Goal: Task Accomplishment & Management: Manage account settings

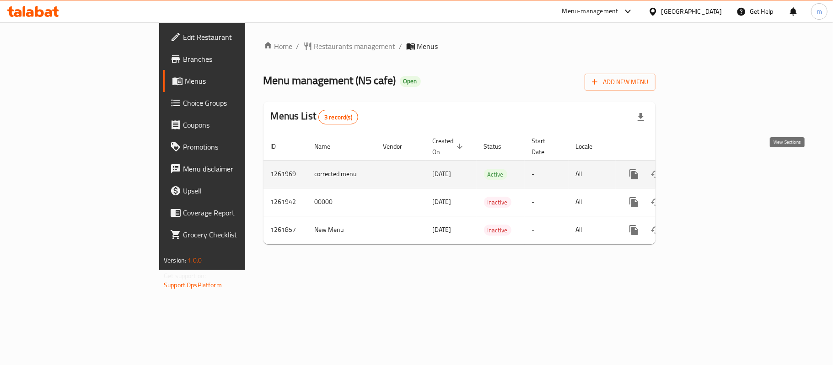
click at [704, 170] on icon "enhanced table" at bounding box center [700, 174] width 8 height 8
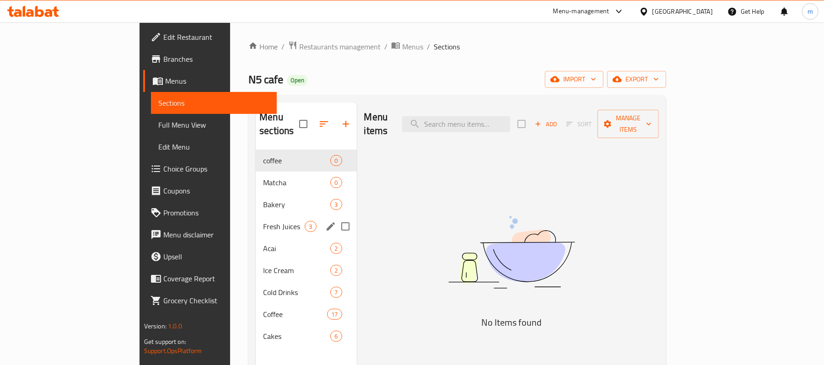
click at [263, 221] on span "Fresh Juices" at bounding box center [284, 226] width 42 height 11
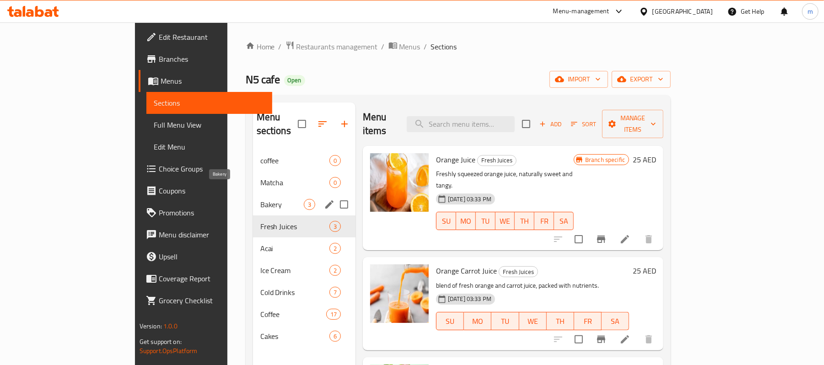
click at [260, 199] on span "Bakery" at bounding box center [281, 204] width 43 height 11
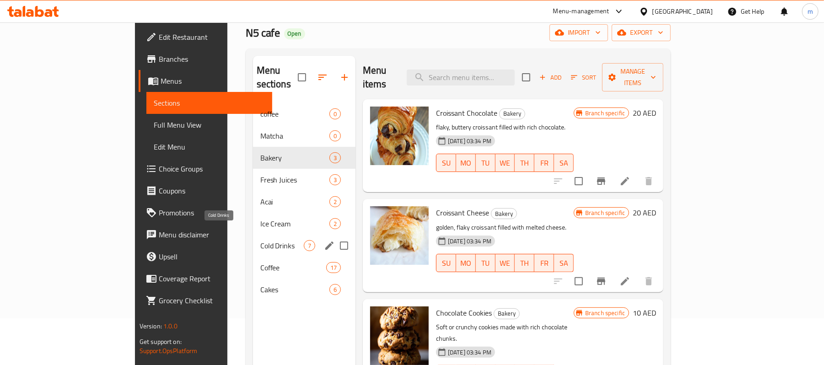
scroll to position [61, 0]
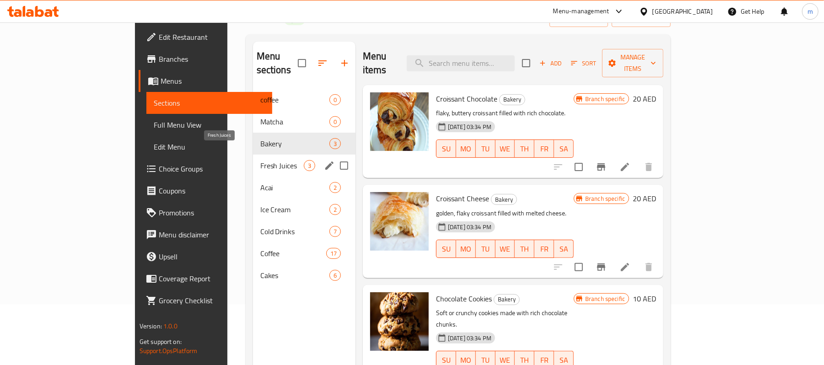
click at [260, 160] on span "Fresh Juices" at bounding box center [281, 165] width 43 height 11
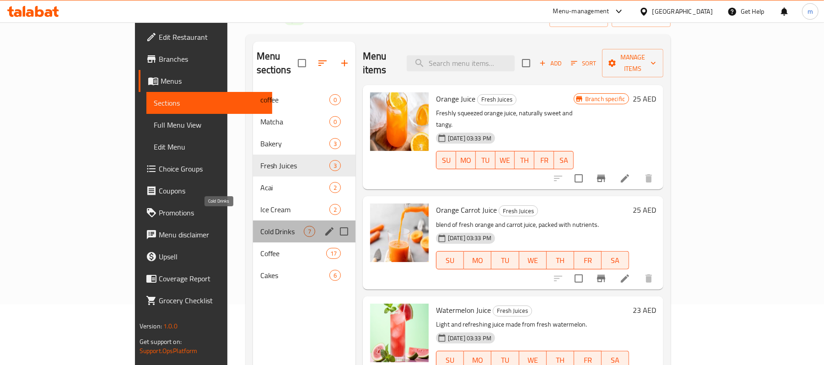
click at [260, 226] on span "Cold Drinks" at bounding box center [281, 231] width 43 height 11
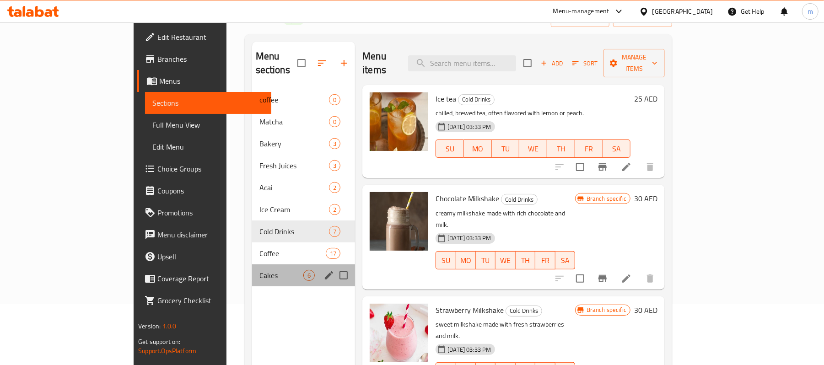
click at [252, 264] on div "Cakes 6" at bounding box center [303, 275] width 103 height 22
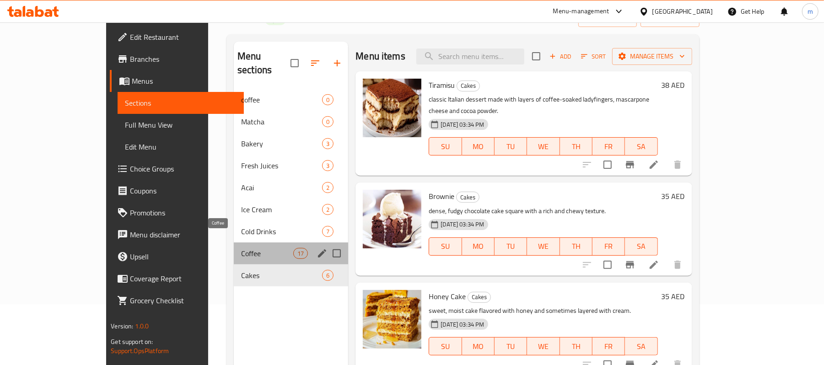
click at [241, 248] on span "Coffee" at bounding box center [267, 253] width 52 height 11
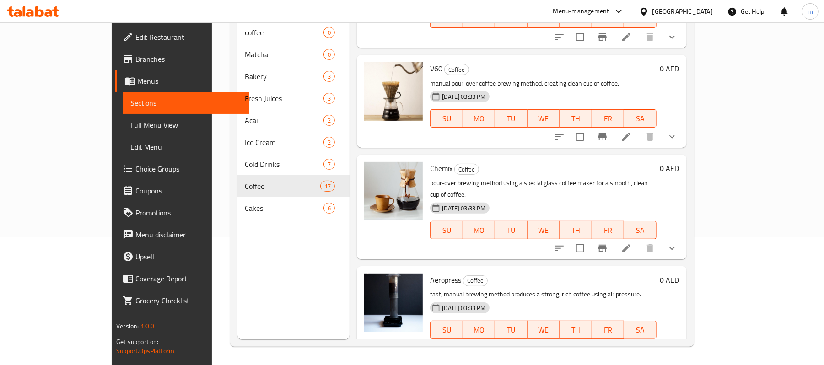
scroll to position [1357, 0]
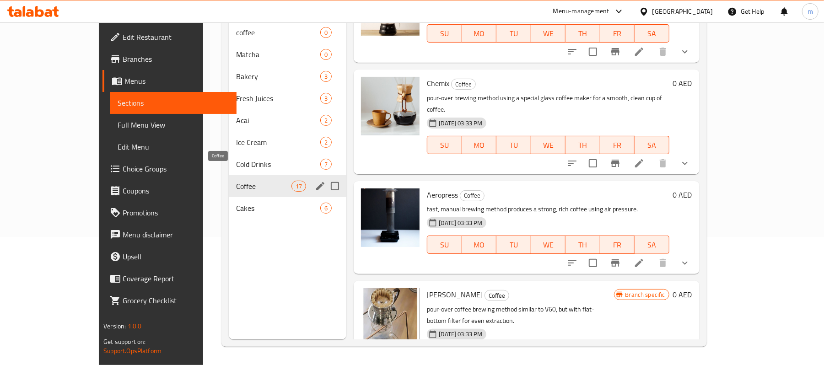
click at [246, 181] on span "Coffee" at bounding box center [263, 186] width 55 height 11
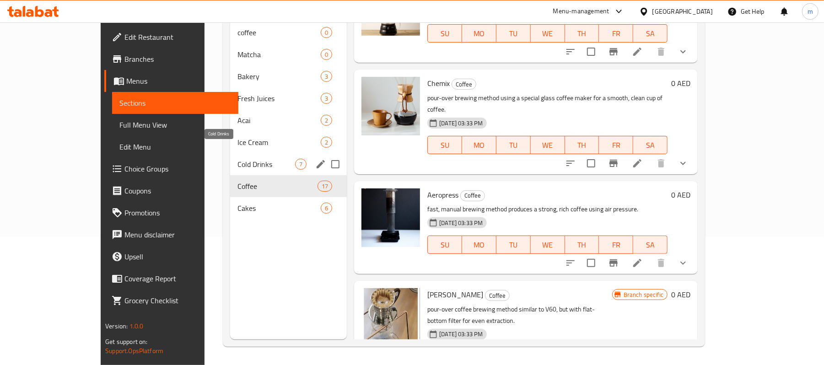
click at [237, 159] on span "Cold Drinks" at bounding box center [266, 164] width 58 height 11
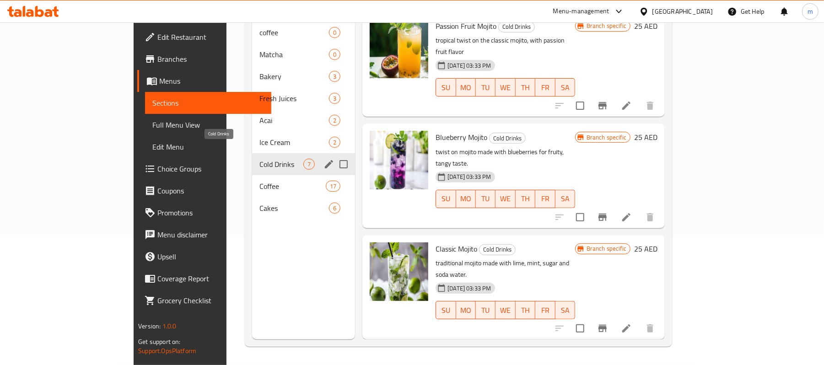
scroll to position [357, 0]
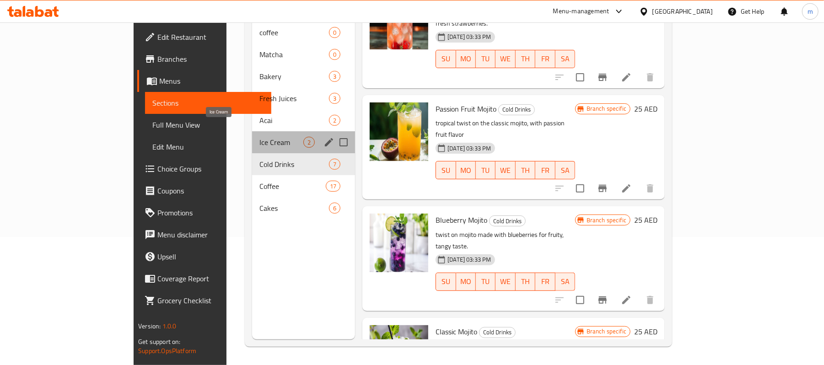
click at [259, 137] on span "Ice Cream" at bounding box center [281, 142] width 44 height 11
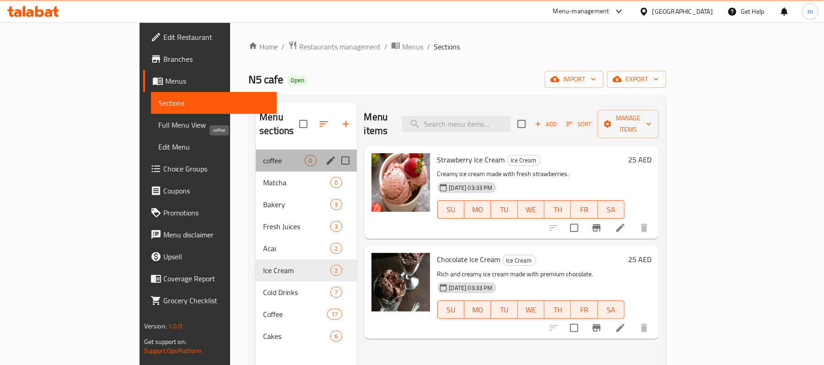
click at [263, 155] on span "coffee" at bounding box center [284, 160] width 42 height 11
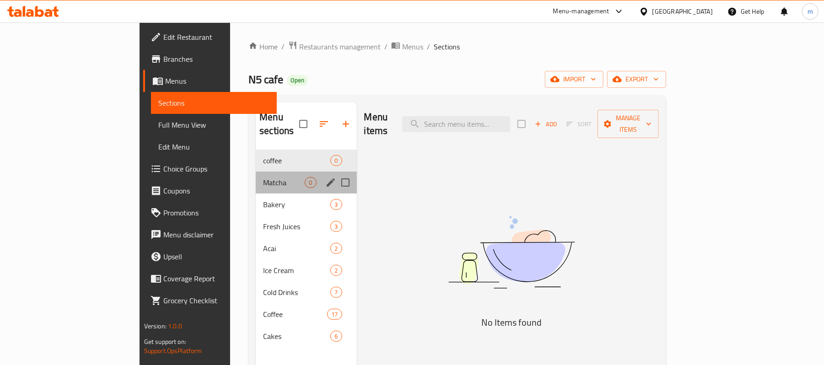
click at [256, 172] on div "Matcha 0" at bounding box center [306, 183] width 101 height 22
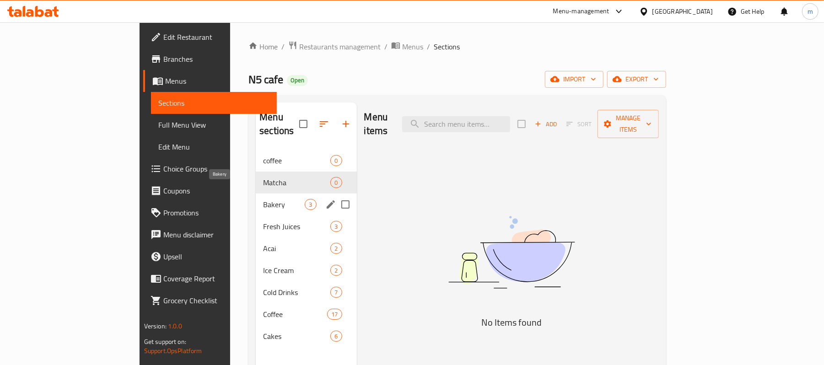
click at [263, 199] on span "Bakery" at bounding box center [284, 204] width 42 height 11
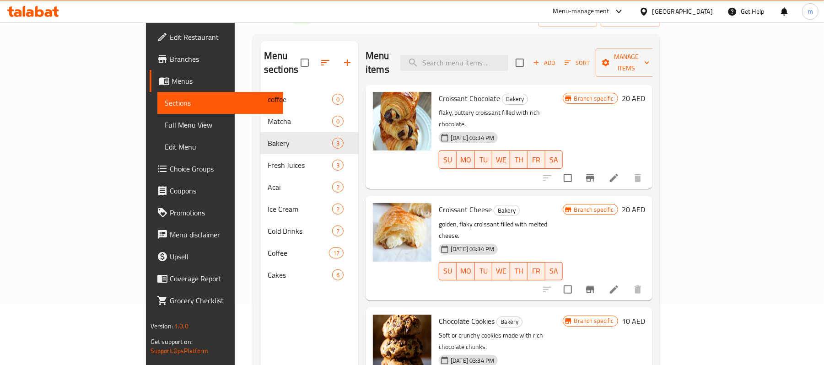
scroll to position [129, 0]
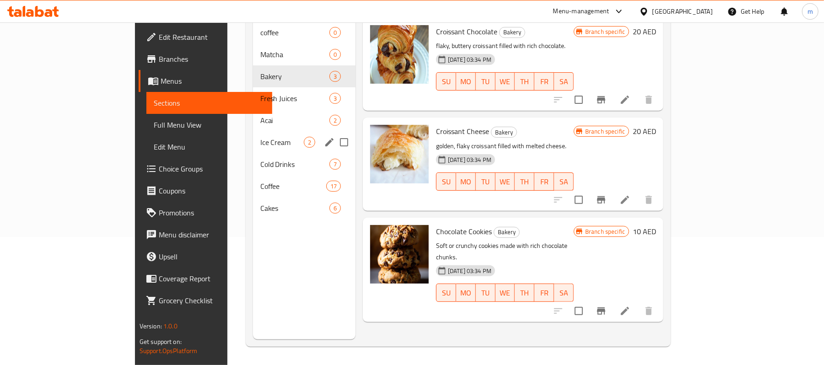
click at [253, 131] on div "Ice Cream 2" at bounding box center [304, 142] width 102 height 22
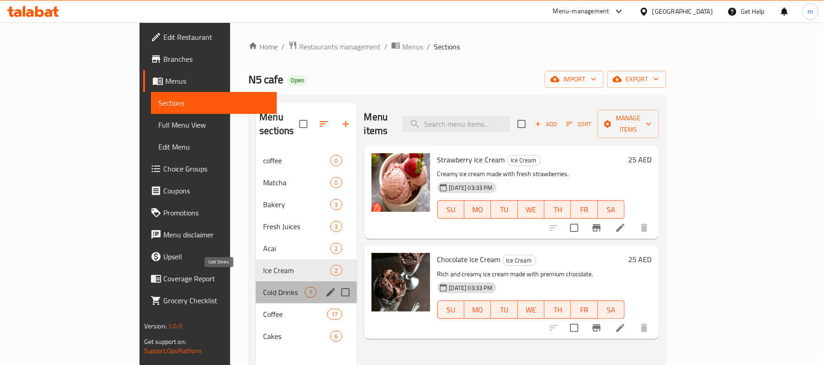
click at [263, 287] on span "Cold Drinks" at bounding box center [284, 292] width 42 height 11
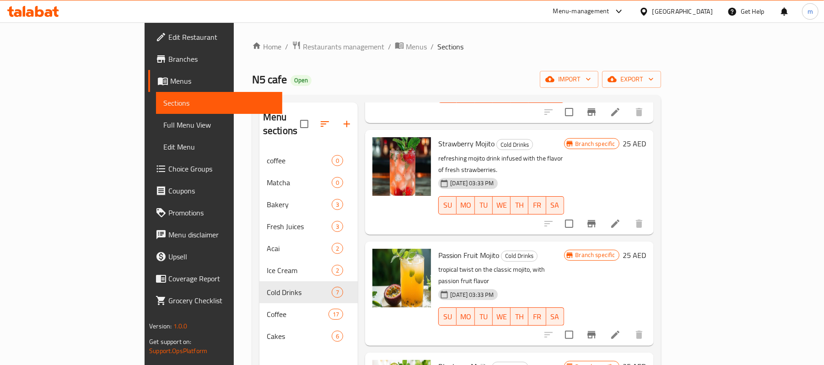
scroll to position [357, 0]
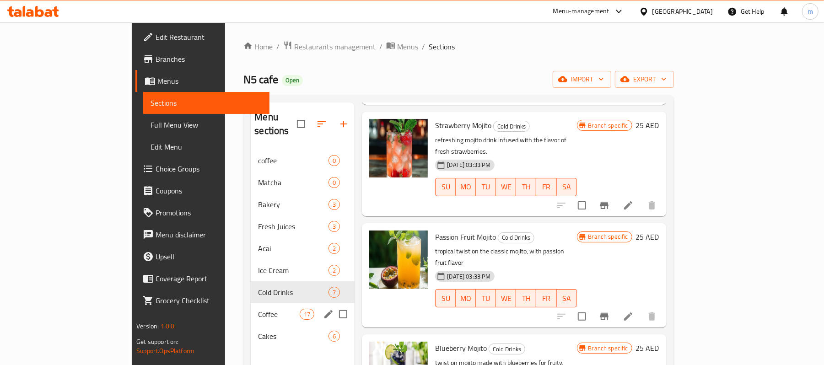
click at [258, 309] on span "Coffee" at bounding box center [279, 314] width 42 height 11
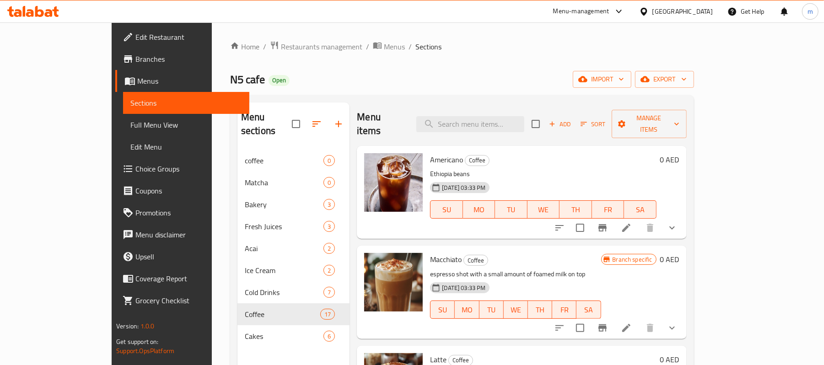
click at [135, 61] on span "Branches" at bounding box center [188, 59] width 107 height 11
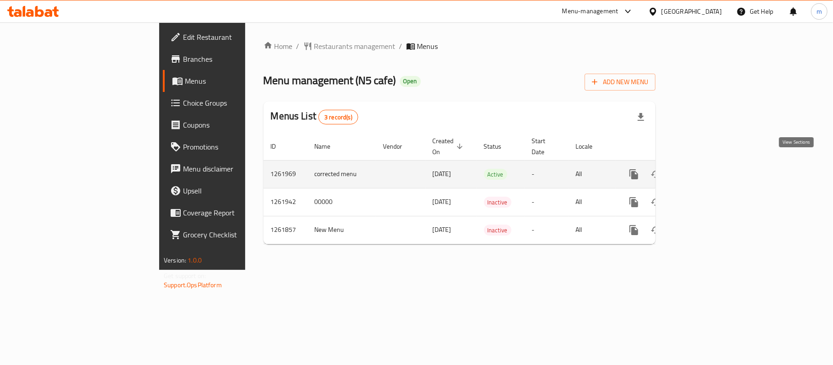
click at [706, 169] on icon "enhanced table" at bounding box center [700, 174] width 11 height 11
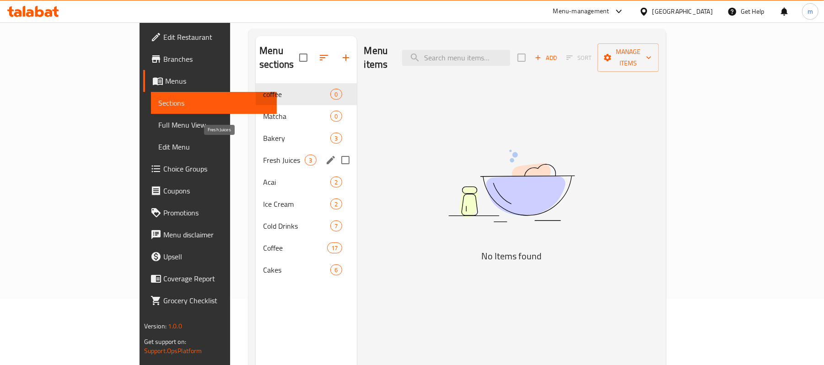
scroll to position [6, 0]
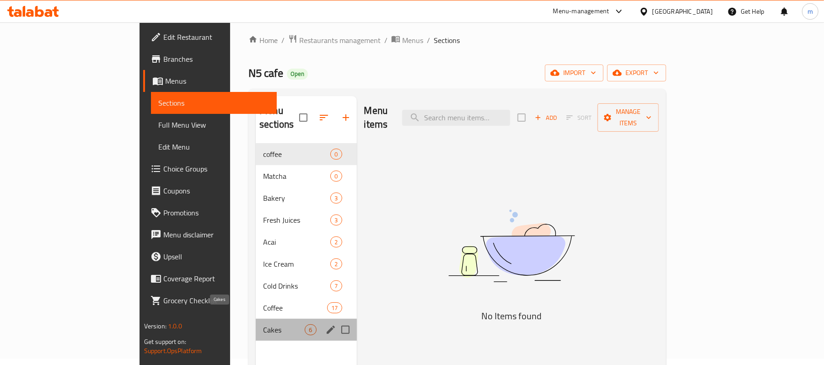
click at [263, 324] on span "Cakes" at bounding box center [284, 329] width 42 height 11
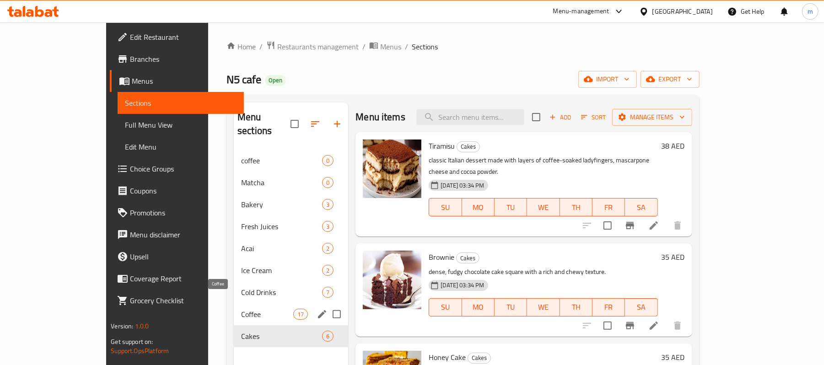
click at [241, 309] on span "Coffee" at bounding box center [267, 314] width 52 height 11
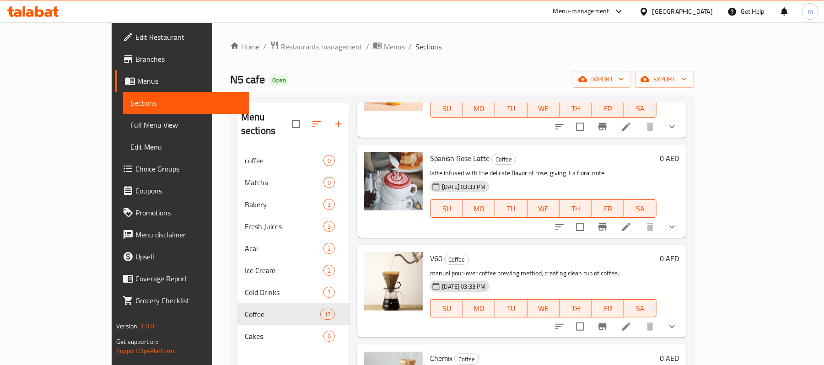
scroll to position [1357, 0]
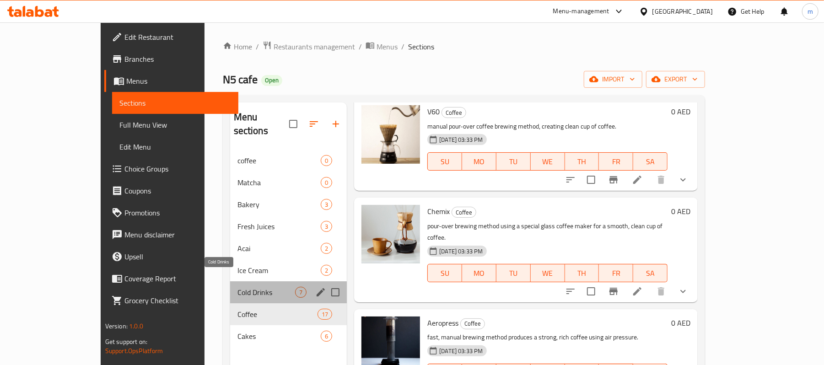
click at [237, 287] on span "Cold Drinks" at bounding box center [266, 292] width 58 height 11
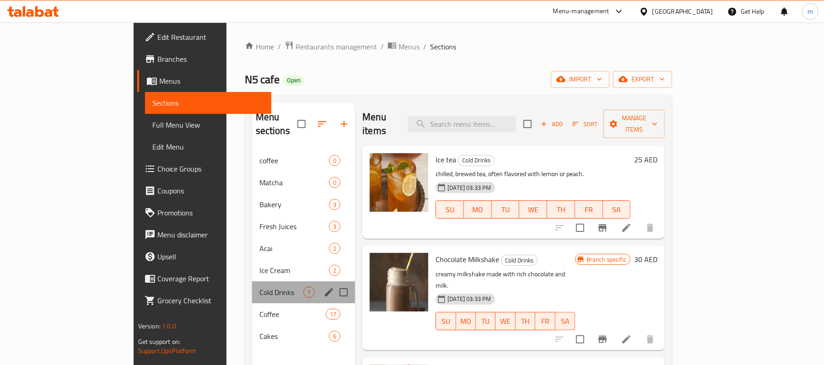
click at [252, 281] on div "Cold Drinks 7" at bounding box center [303, 292] width 103 height 22
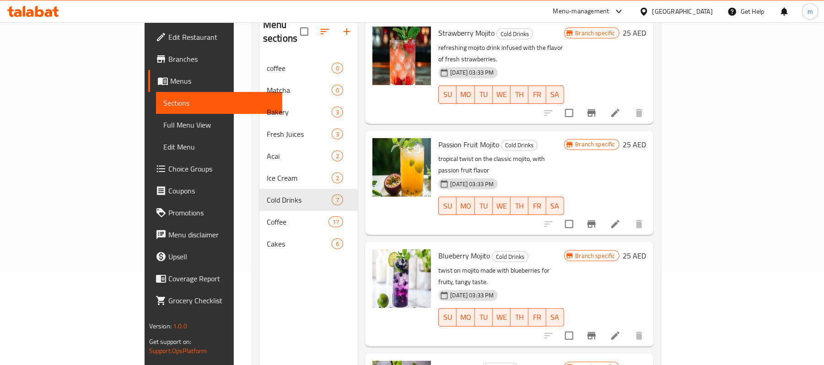
scroll to position [122, 0]
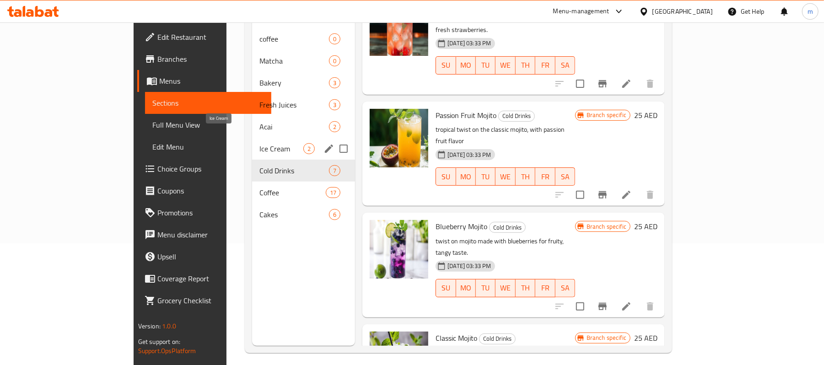
click at [259, 143] on span "Ice Cream" at bounding box center [281, 148] width 44 height 11
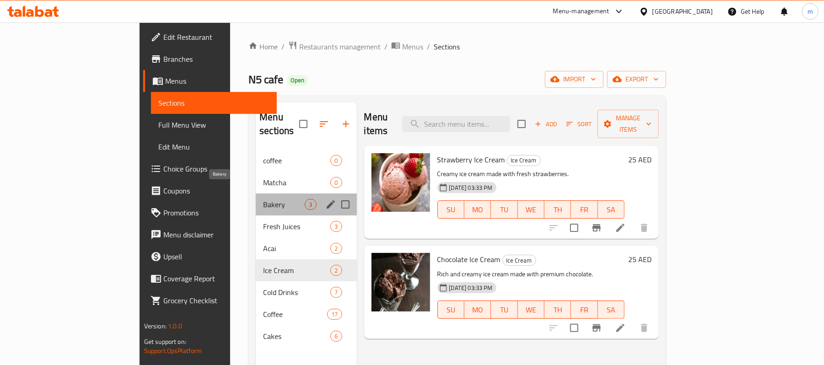
click at [263, 199] on span "Bakery" at bounding box center [284, 204] width 42 height 11
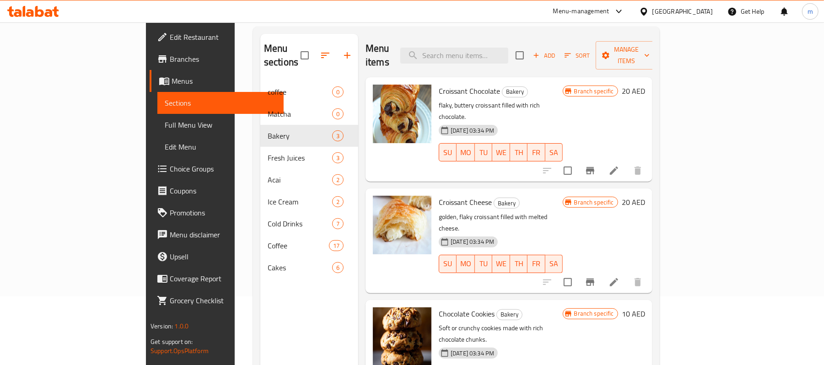
scroll to position [129, 0]
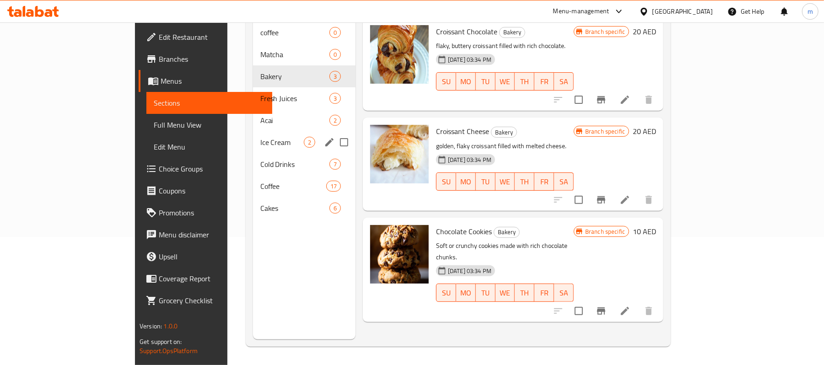
click at [260, 137] on span "Ice Cream" at bounding box center [281, 142] width 43 height 11
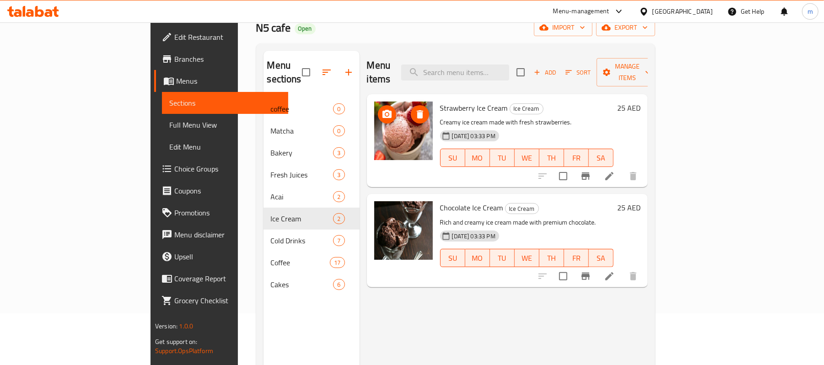
scroll to position [6, 0]
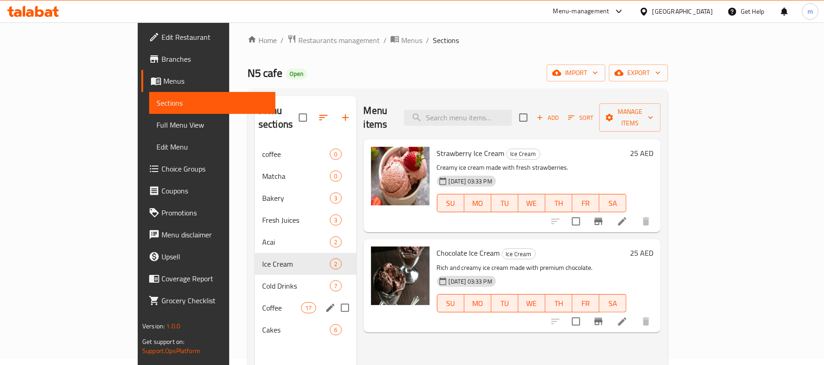
click at [255, 297] on div "Coffee 17" at bounding box center [306, 308] width 102 height 22
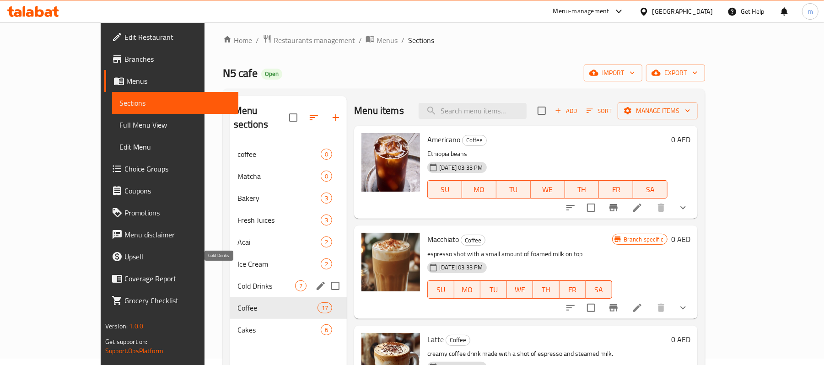
click at [237, 280] on span "Cold Drinks" at bounding box center [266, 285] width 58 height 11
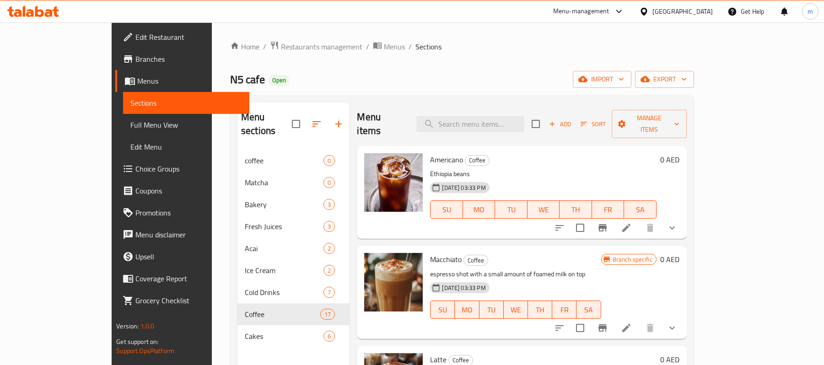
scroll to position [6, 0]
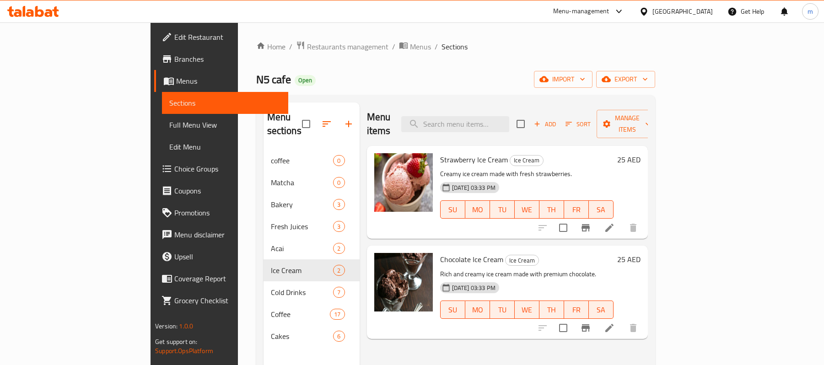
scroll to position [6, 0]
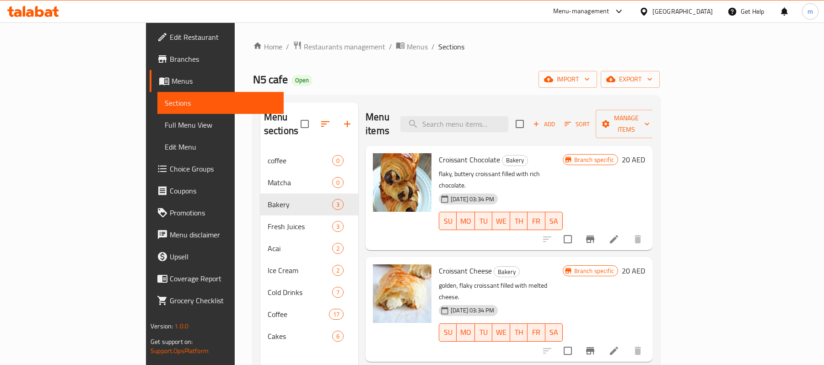
scroll to position [129, 0]
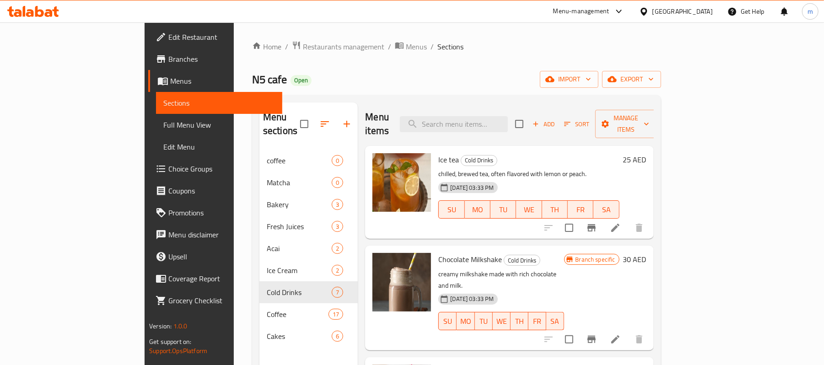
click at [168, 58] on span "Branches" at bounding box center [221, 59] width 107 height 11
